Goal: Navigation & Orientation: Find specific page/section

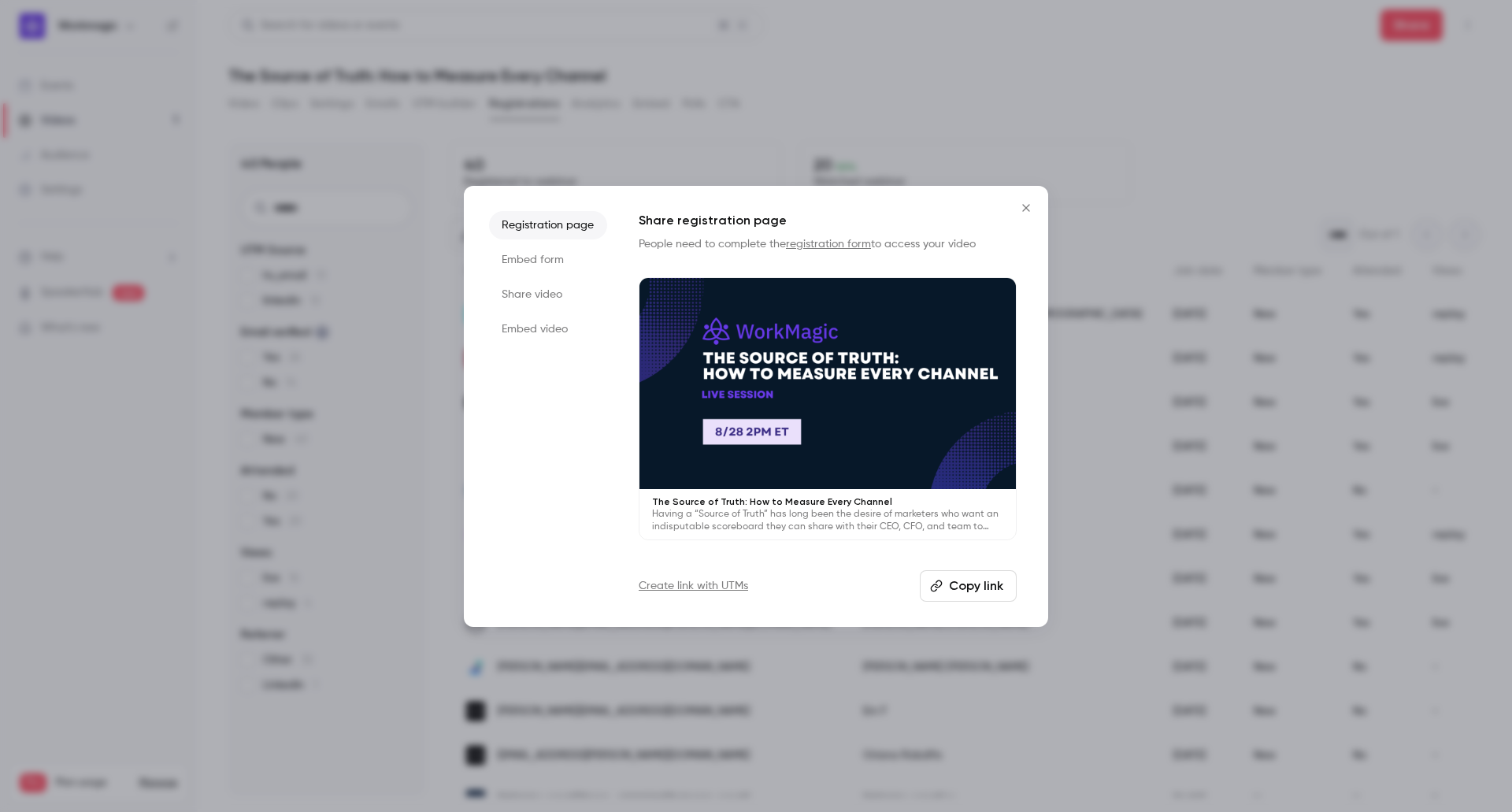
click at [1024, 212] on icon "Close" at bounding box center [1027, 207] width 19 height 13
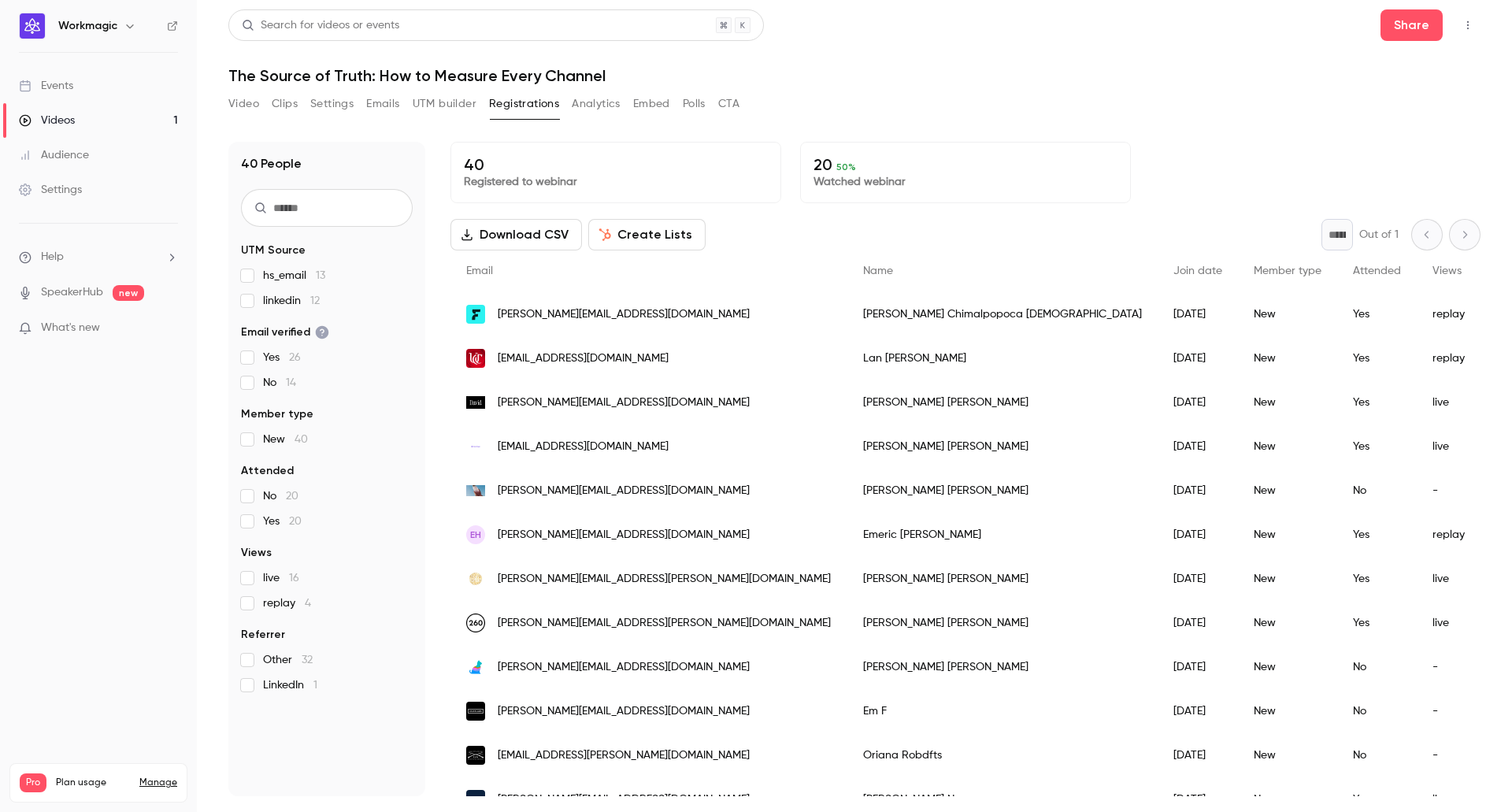
click at [106, 96] on link "Events" at bounding box center [98, 86] width 197 height 35
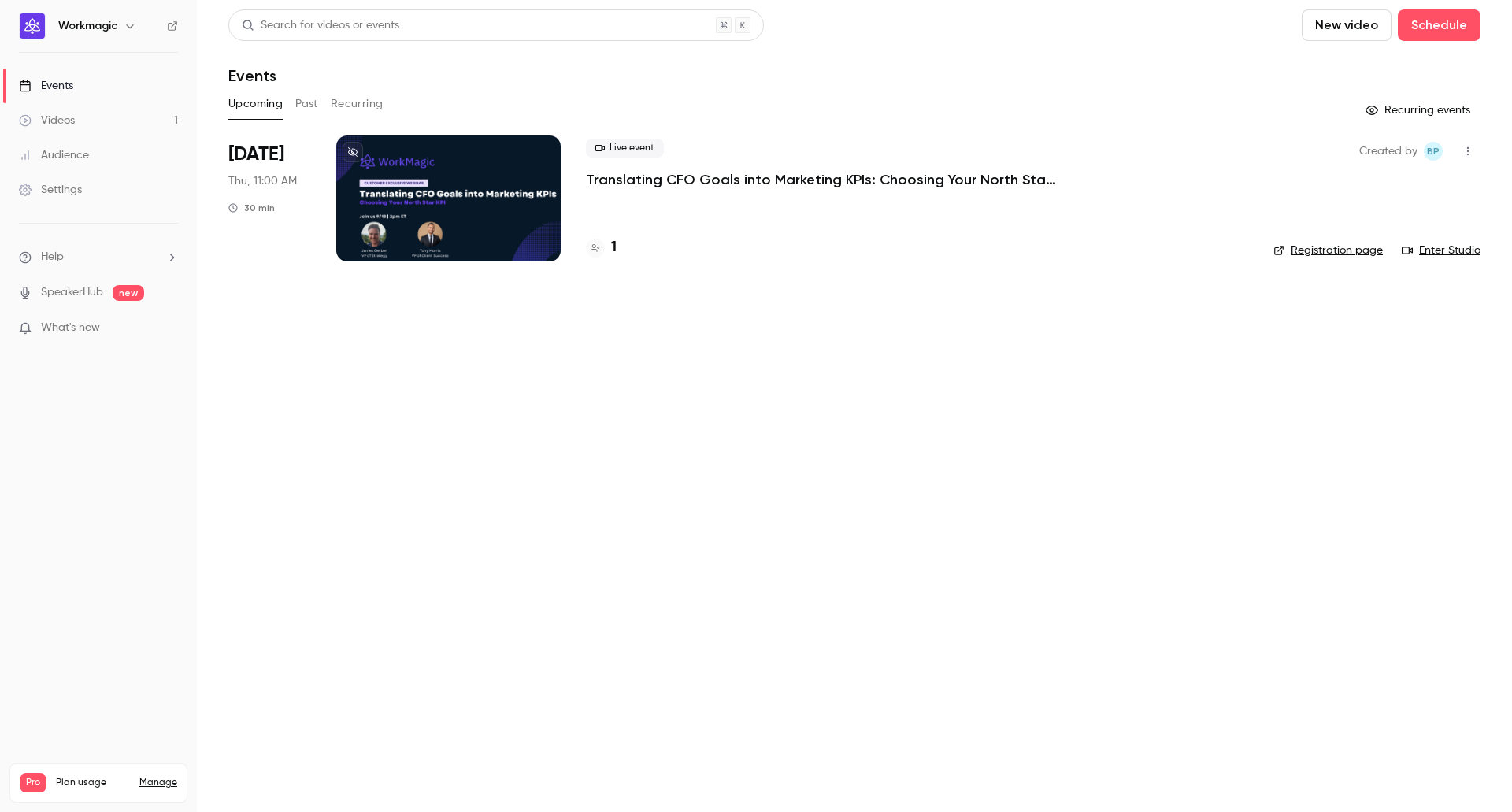
click at [301, 104] on button "Past" at bounding box center [307, 104] width 23 height 25
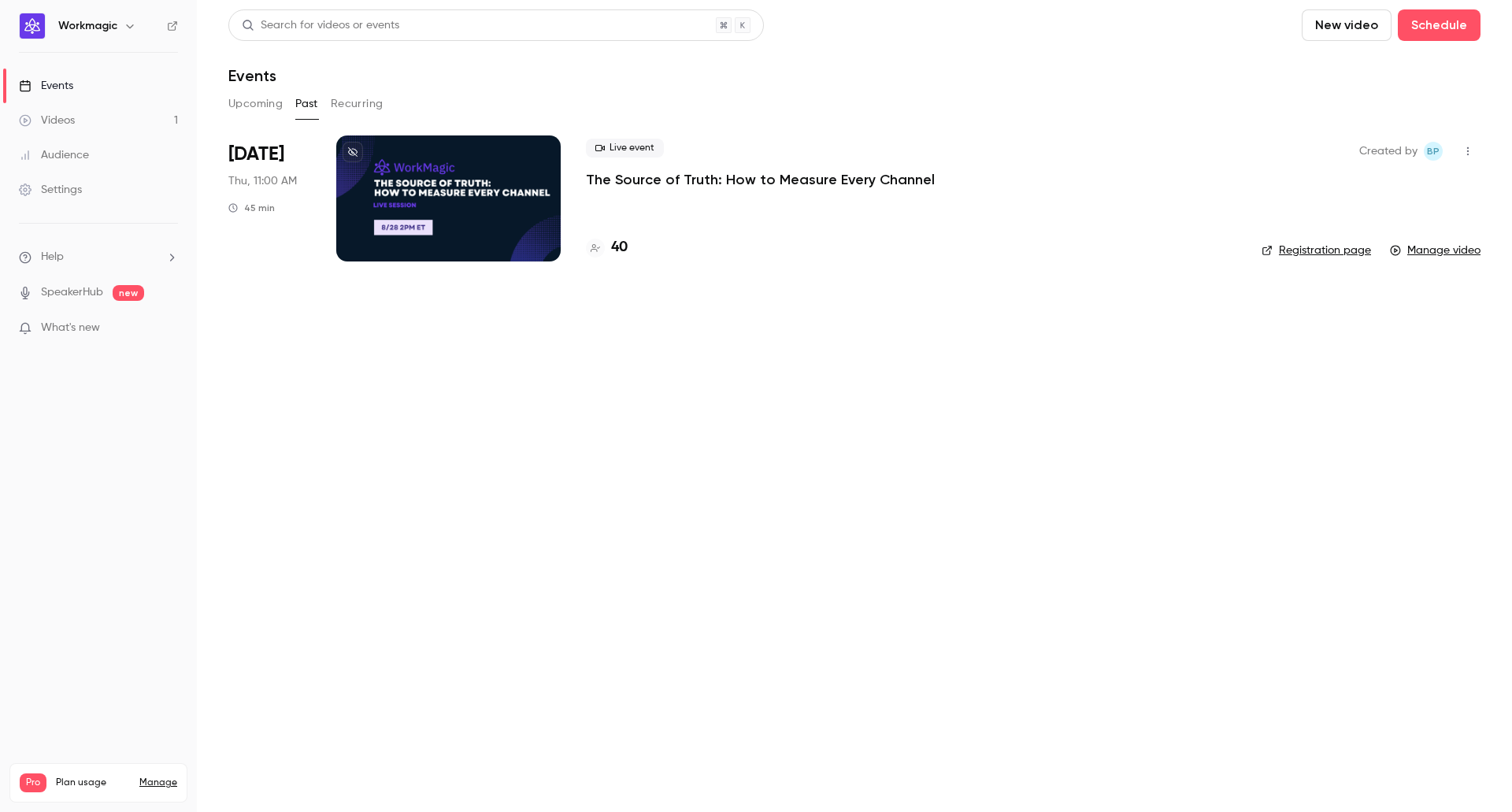
click at [348, 102] on button "Recurring" at bounding box center [357, 104] width 53 height 25
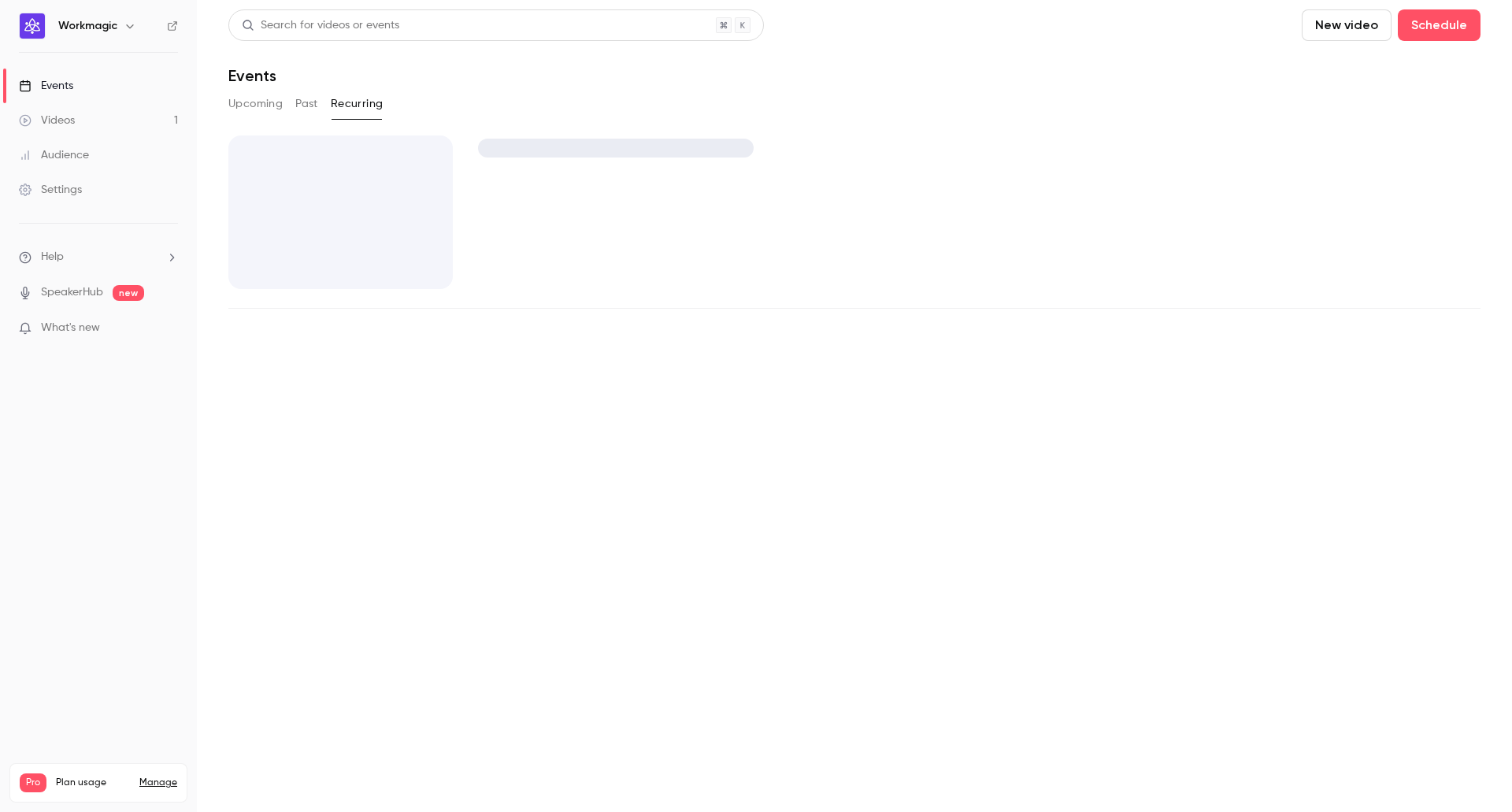
click at [235, 104] on button "Upcoming" at bounding box center [256, 104] width 54 height 25
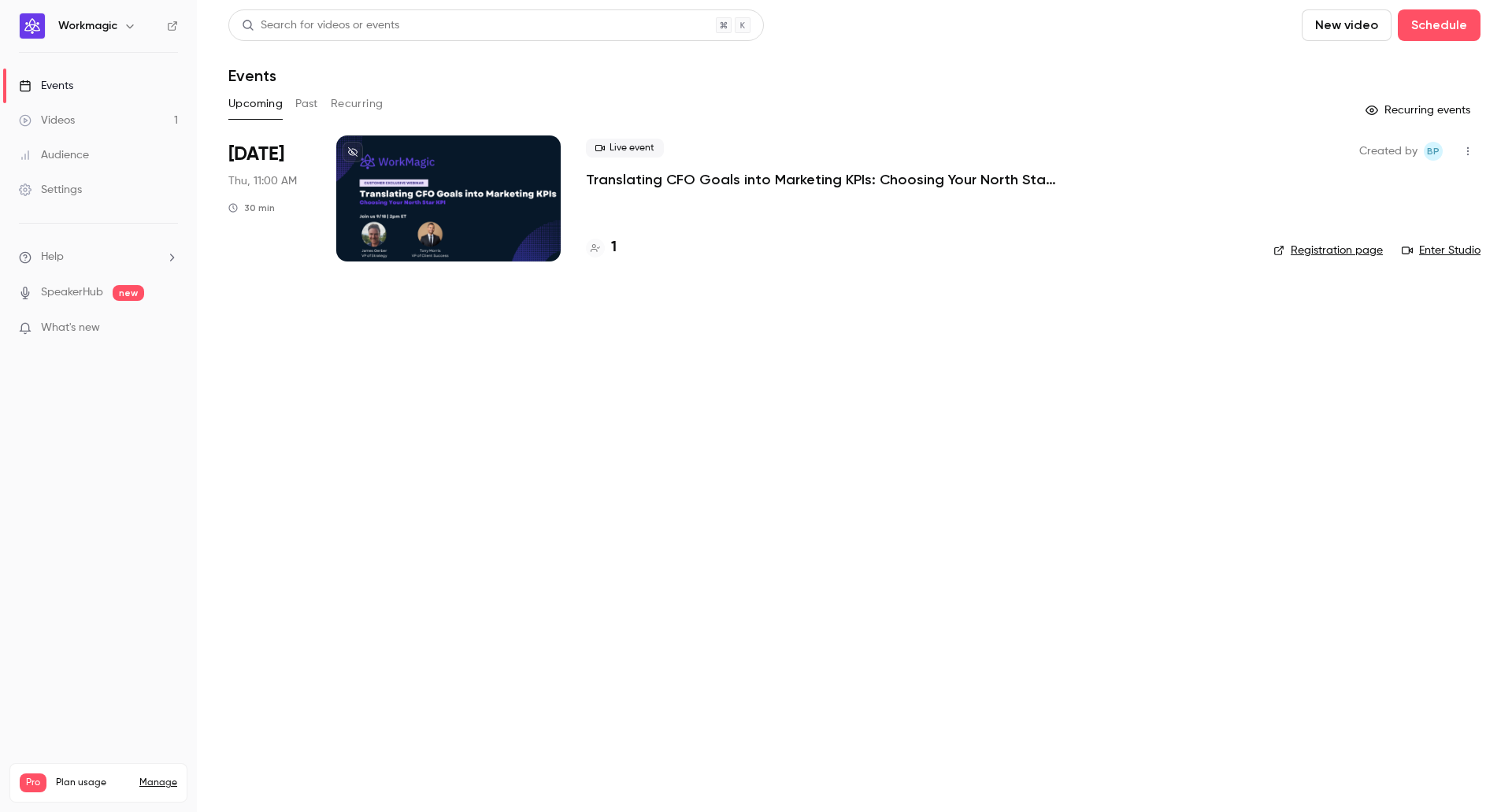
click at [97, 125] on link "Videos 1" at bounding box center [98, 121] width 197 height 35
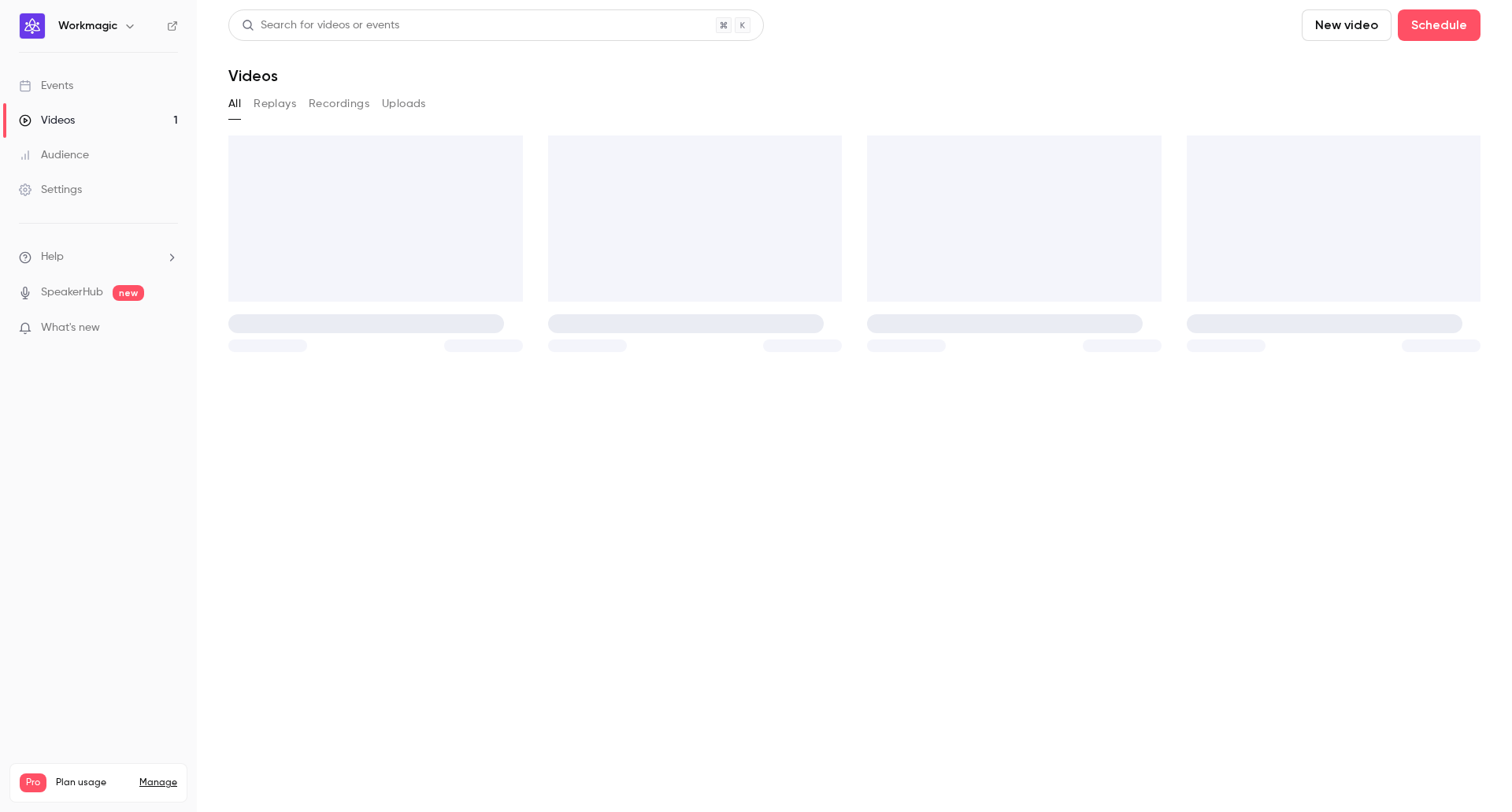
click at [89, 157] on link "Audience" at bounding box center [98, 155] width 197 height 35
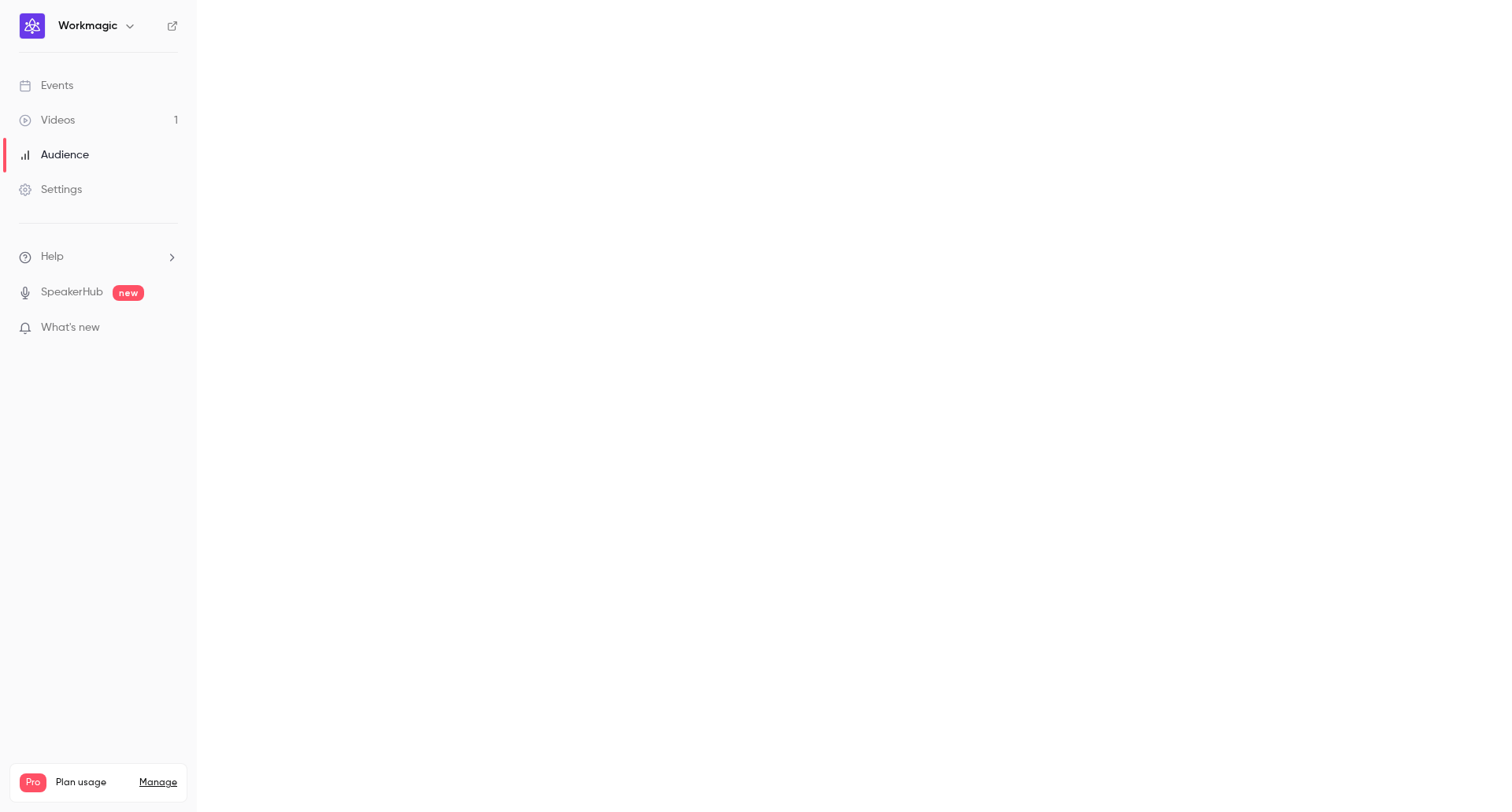
click at [91, 123] on link "Videos 1" at bounding box center [98, 121] width 197 height 35
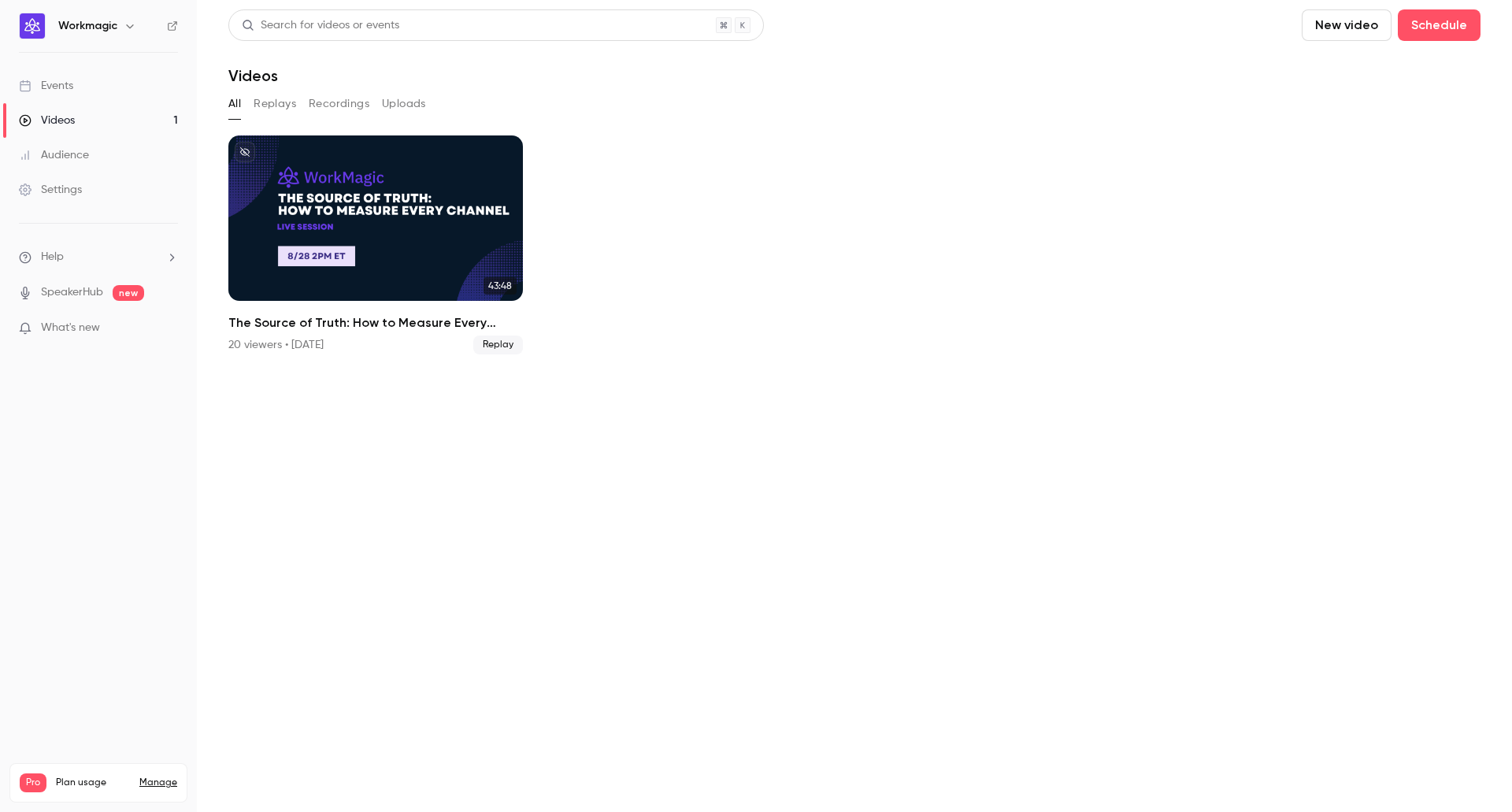
click at [91, 152] on link "Audience" at bounding box center [98, 155] width 197 height 35
